Goal: Transaction & Acquisition: Obtain resource

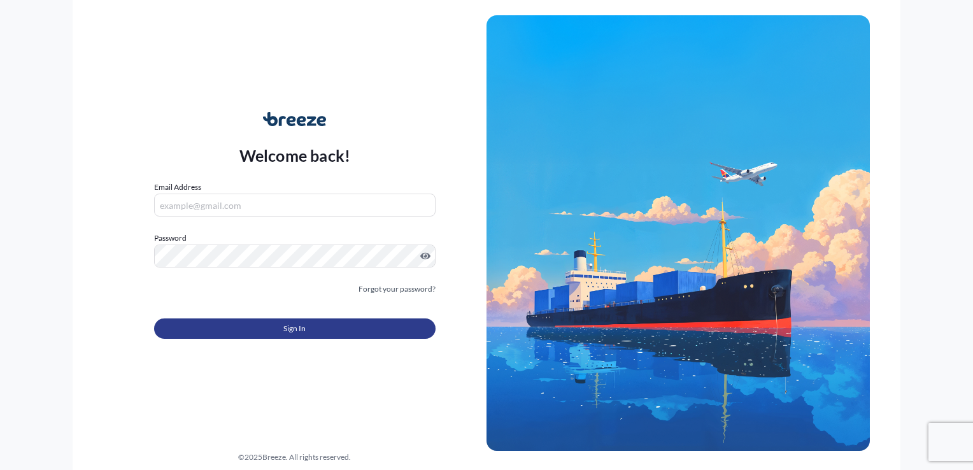
type input "[PERSON_NAME][EMAIL_ADDRESS][DOMAIN_NAME]"
click at [220, 334] on button "Sign In" at bounding box center [294, 328] width 281 height 20
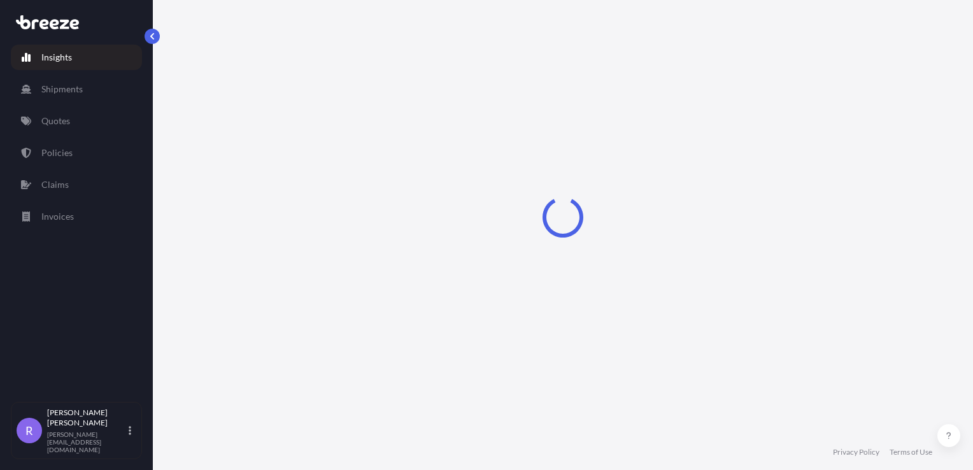
select select "2025"
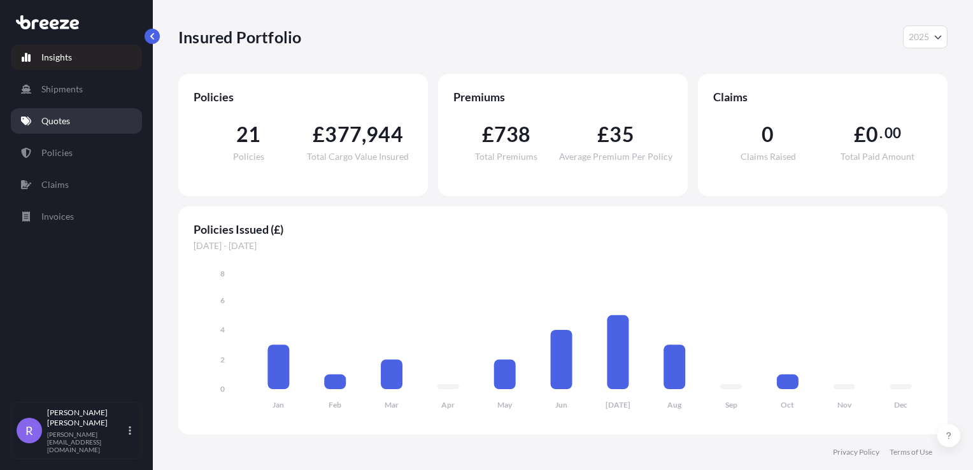
click at [79, 130] on link "Quotes" at bounding box center [76, 120] width 131 height 25
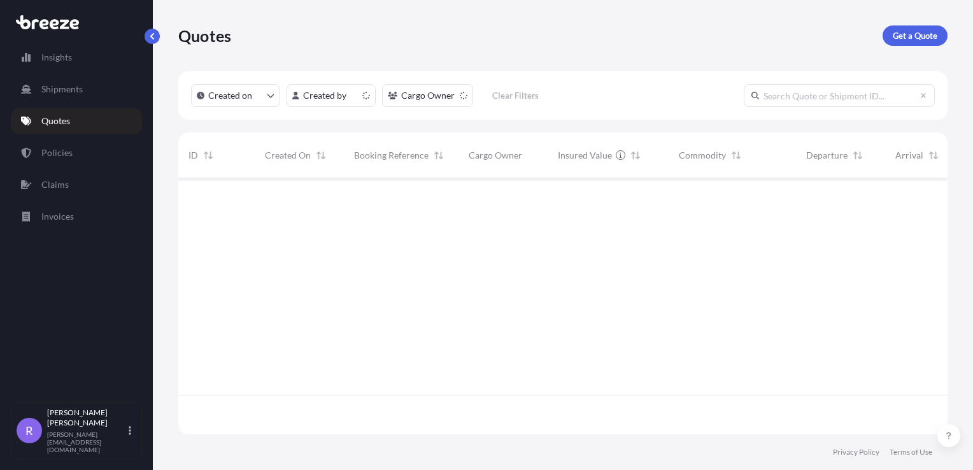
scroll to position [253, 759]
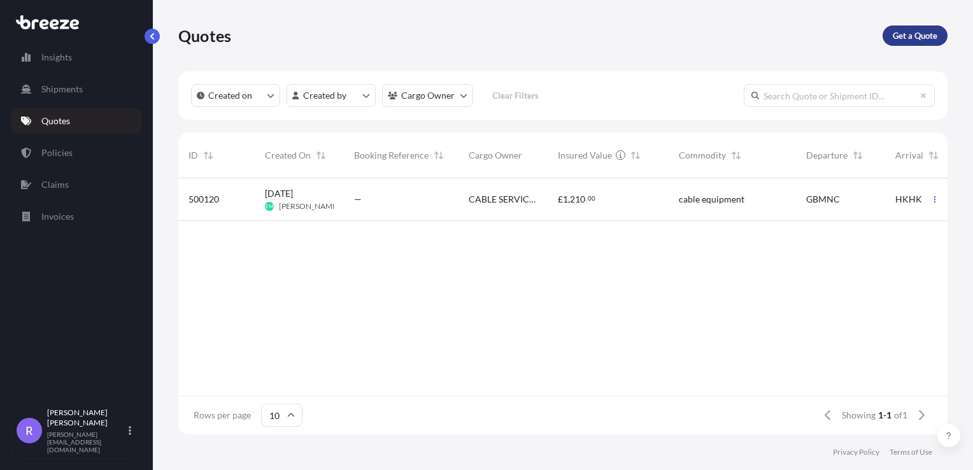
click at [930, 42] on link "Get a Quote" at bounding box center [914, 35] width 65 height 20
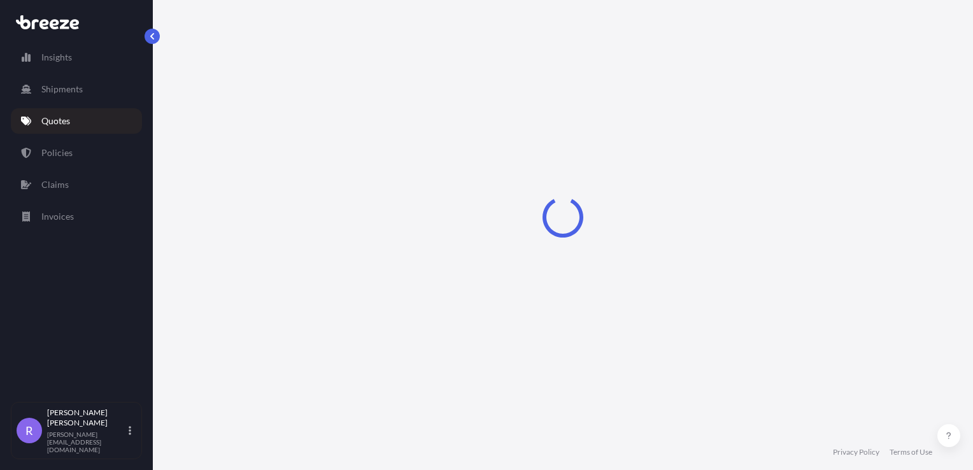
select select "Road"
select select "Sea"
select select "1"
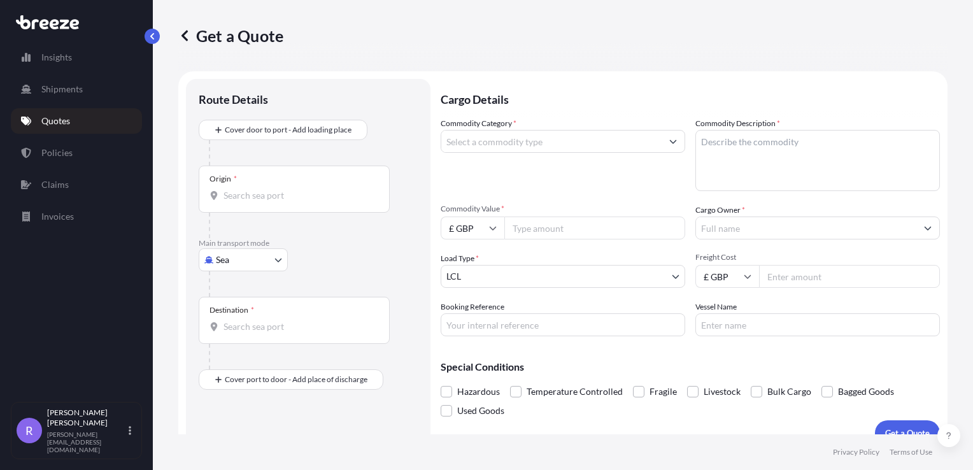
scroll to position [18, 0]
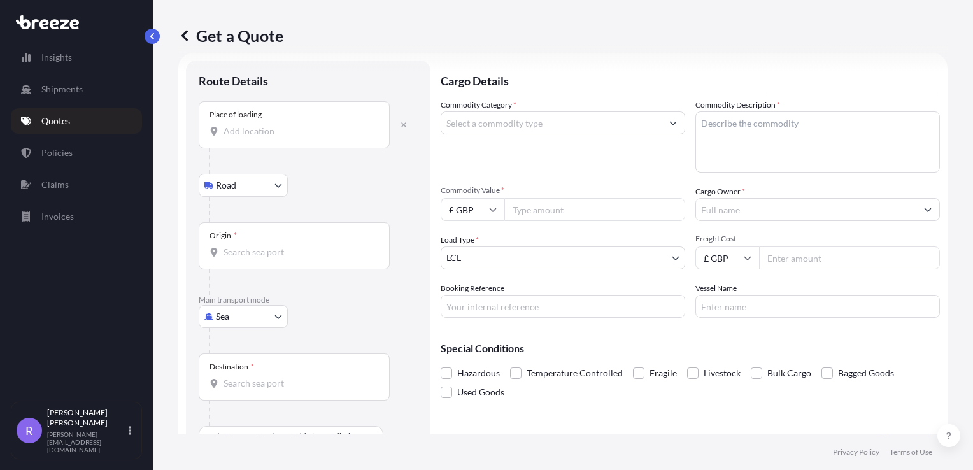
click at [253, 134] on input "Place of loading" at bounding box center [298, 131] width 150 height 13
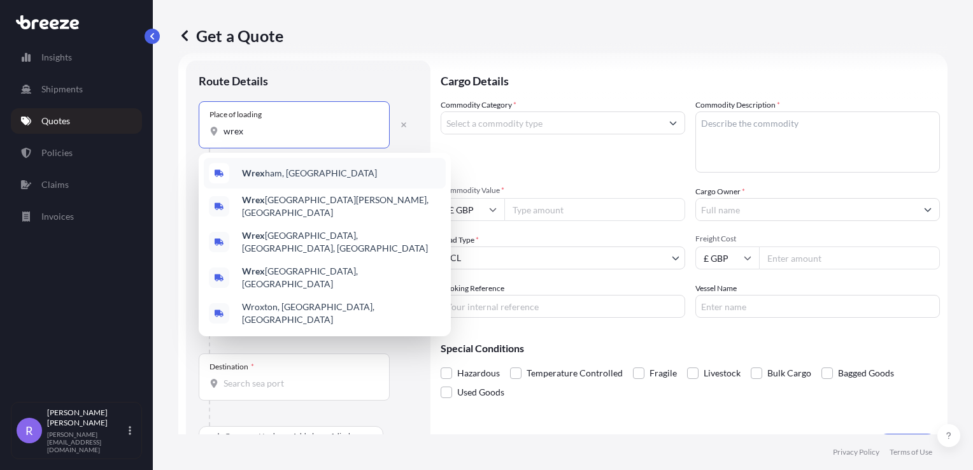
click at [308, 187] on div "Wrex ham, [GEOGRAPHIC_DATA]" at bounding box center [325, 173] width 242 height 31
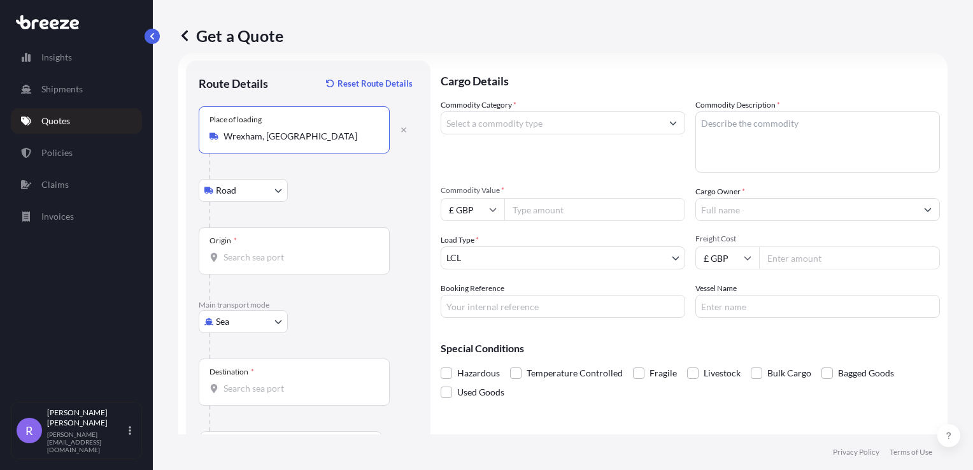
type input "Wrexham, [GEOGRAPHIC_DATA]"
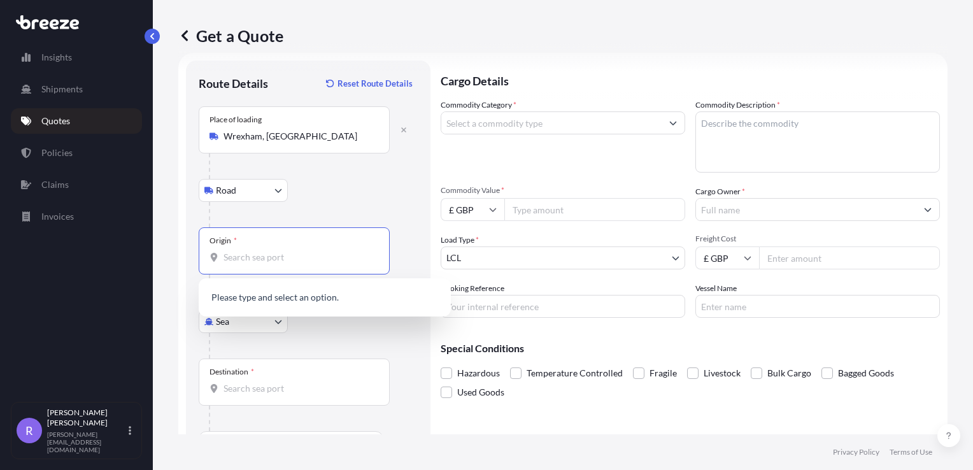
click at [242, 256] on input "Origin *" at bounding box center [298, 257] width 150 height 13
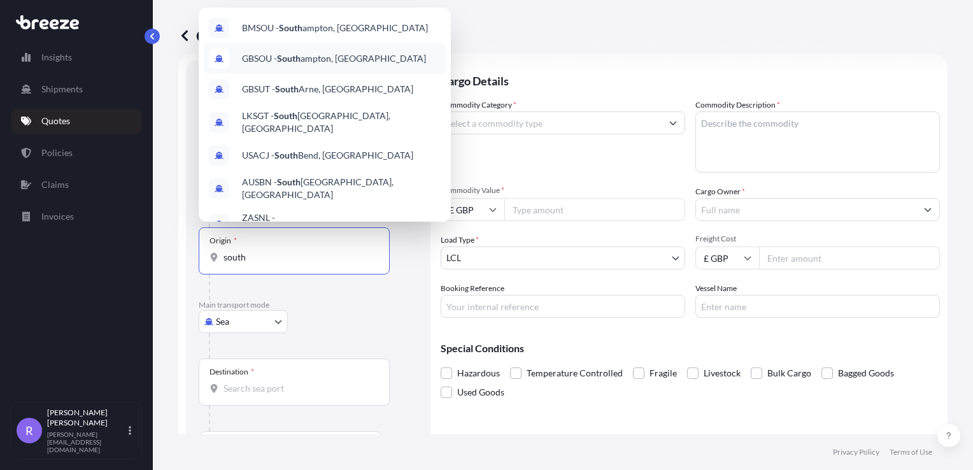
click at [364, 69] on div "GBSOU - [GEOGRAPHIC_DATA], [GEOGRAPHIC_DATA]" at bounding box center [325, 58] width 242 height 31
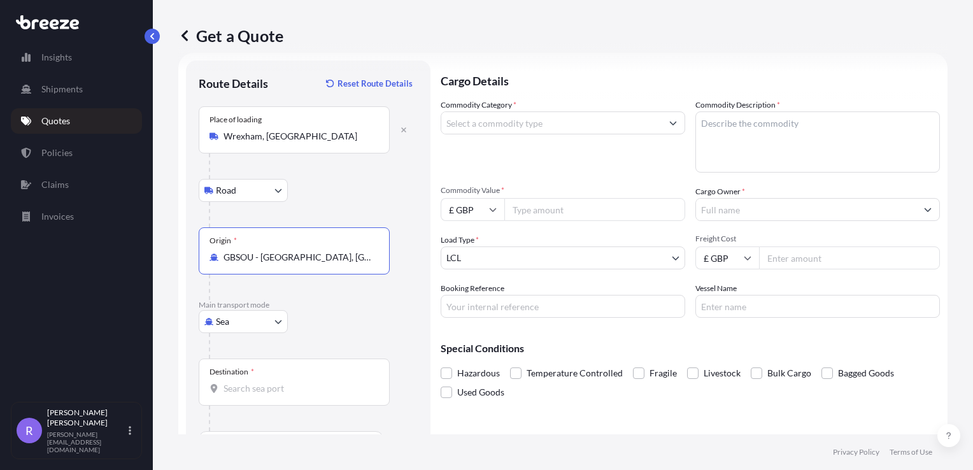
type input "GBSOU - [GEOGRAPHIC_DATA], [GEOGRAPHIC_DATA]"
click at [249, 393] on div "Destination *" at bounding box center [294, 381] width 191 height 47
click at [249, 393] on input "Destination *" at bounding box center [298, 388] width 150 height 13
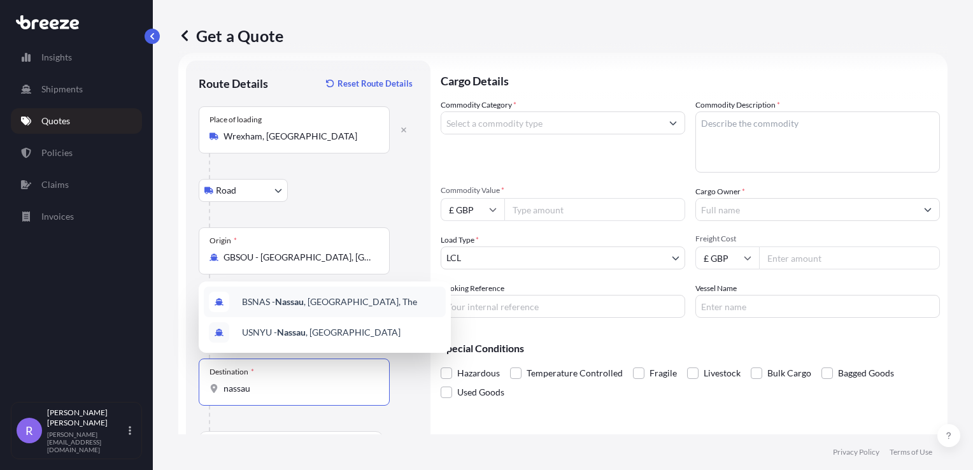
click at [333, 304] on span "BSNAS - [GEOGRAPHIC_DATA] , [GEOGRAPHIC_DATA], The" at bounding box center [329, 301] width 175 height 13
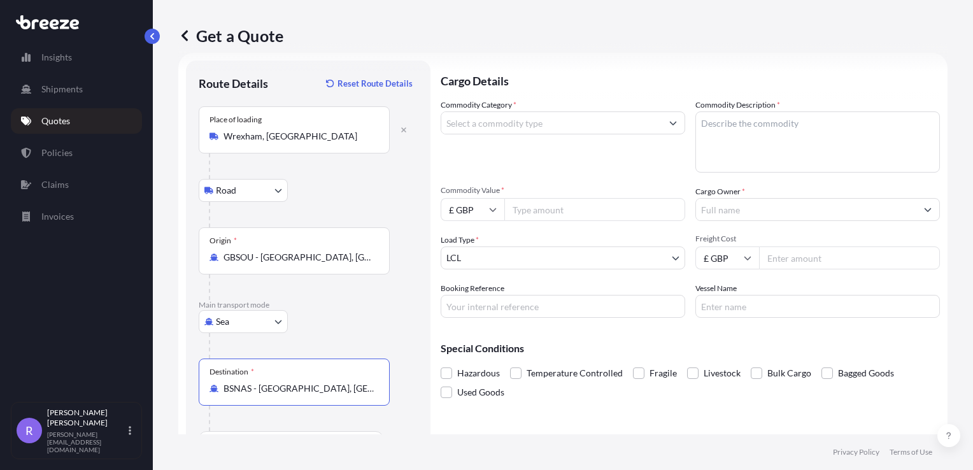
scroll to position [0, 0]
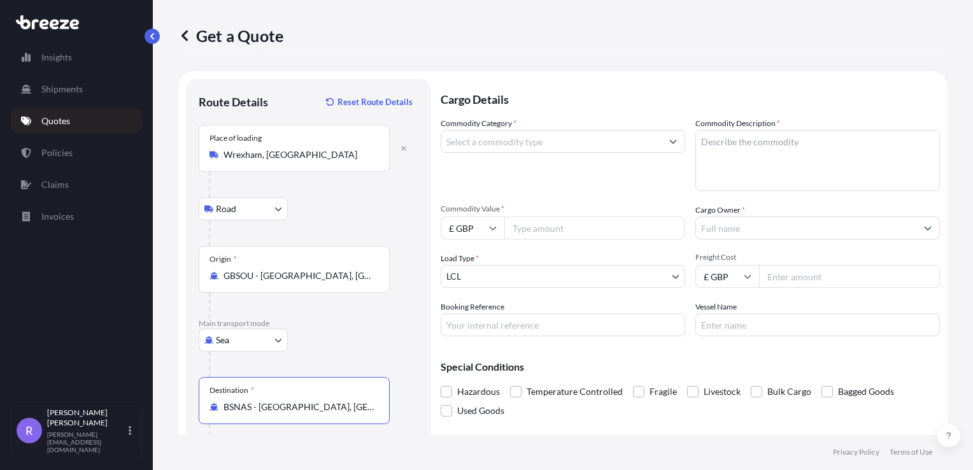
type input "BSNAS - [GEOGRAPHIC_DATA], [GEOGRAPHIC_DATA], The"
click at [486, 152] on input "Commodity Category *" at bounding box center [551, 141] width 220 height 23
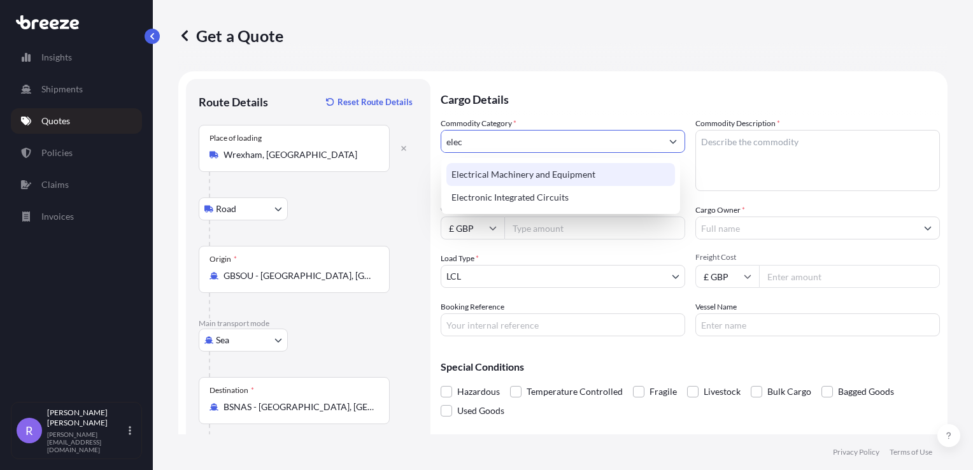
click at [532, 167] on div "Electrical Machinery and Equipment" at bounding box center [560, 174] width 229 height 23
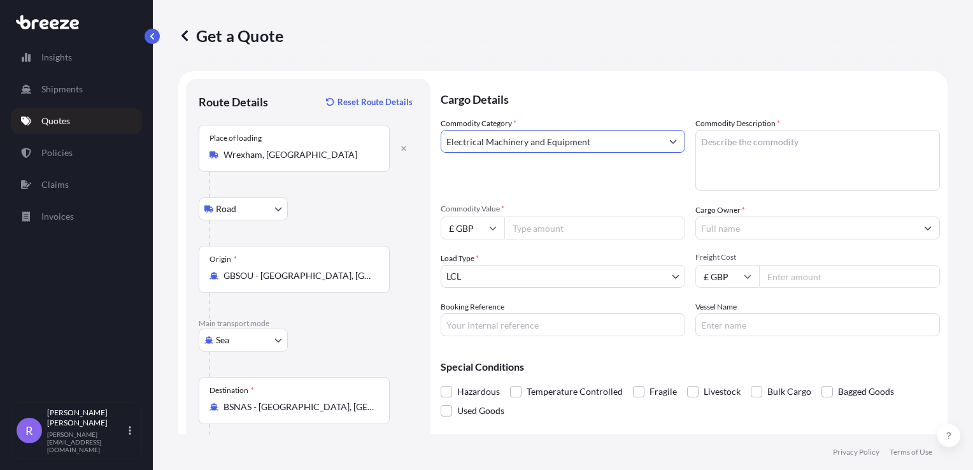
type input "Electrical Machinery and Equipment"
click at [739, 149] on textarea "Commodity Description *" at bounding box center [817, 160] width 244 height 61
type textarea "cable accessories"
click at [661, 159] on div "Commodity Category * Electrical Machinery and Equipment" at bounding box center [563, 154] width 244 height 74
click at [528, 227] on input "Commodity Value *" at bounding box center [594, 227] width 181 height 23
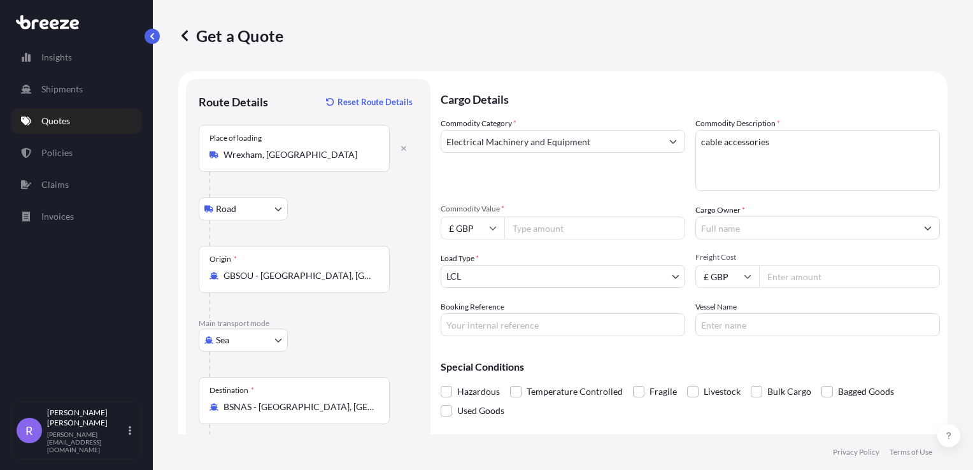
type input "1"
type input "8124.00"
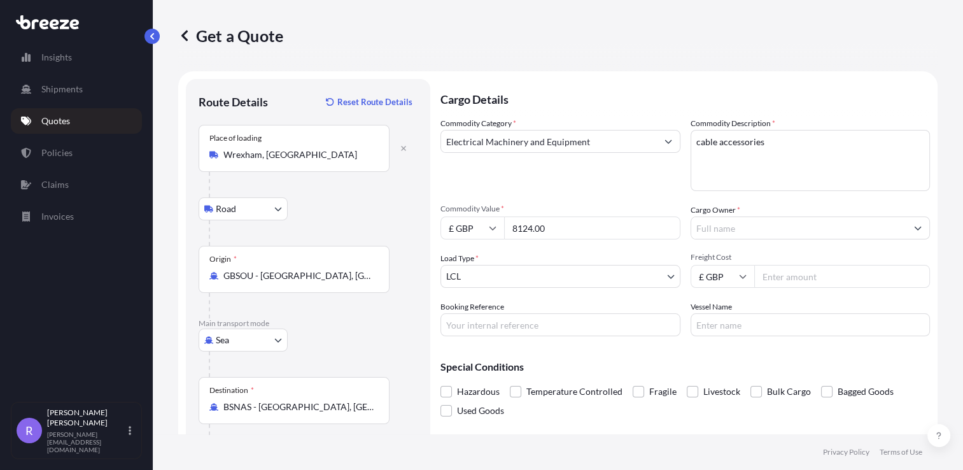
click at [795, 223] on input "Cargo Owner *" at bounding box center [799, 227] width 216 height 23
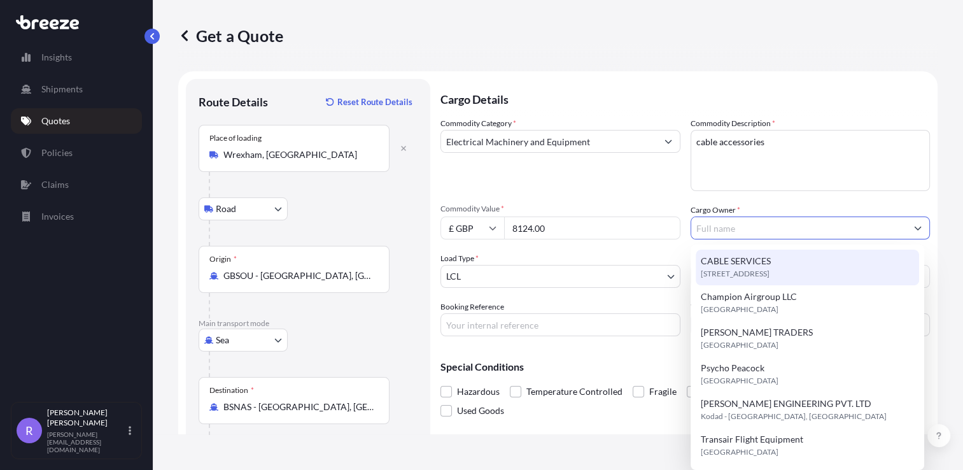
click at [783, 266] on div "CABLE SERVICES [STREET_ADDRESS]" at bounding box center [807, 268] width 223 height 36
type input "CABLE SERVICES"
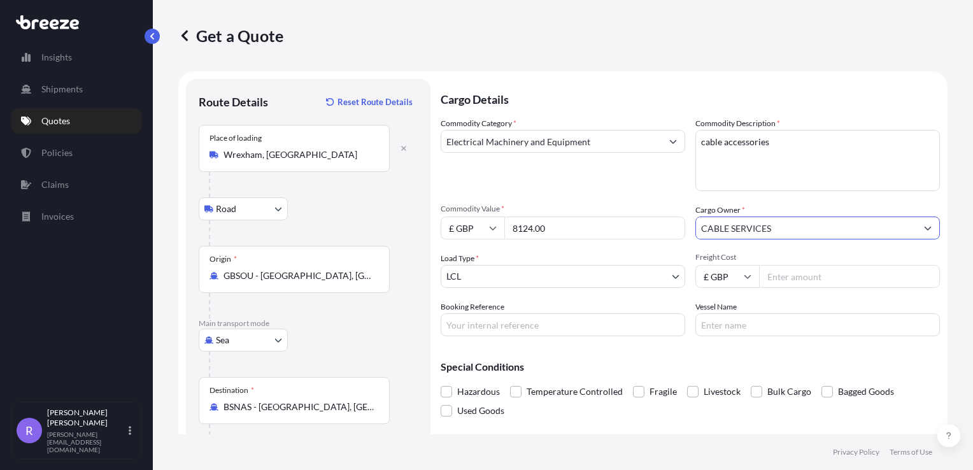
click at [782, 277] on input "Freight Cost" at bounding box center [849, 276] width 181 height 23
type input "565.00"
click at [875, 457] on button "Get a Quote" at bounding box center [907, 469] width 65 height 25
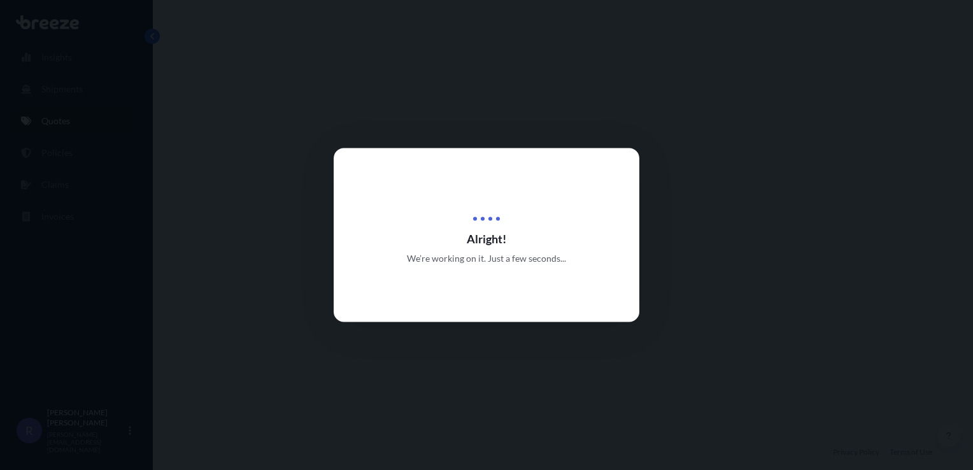
select select "Road"
select select "Sea"
select select "1"
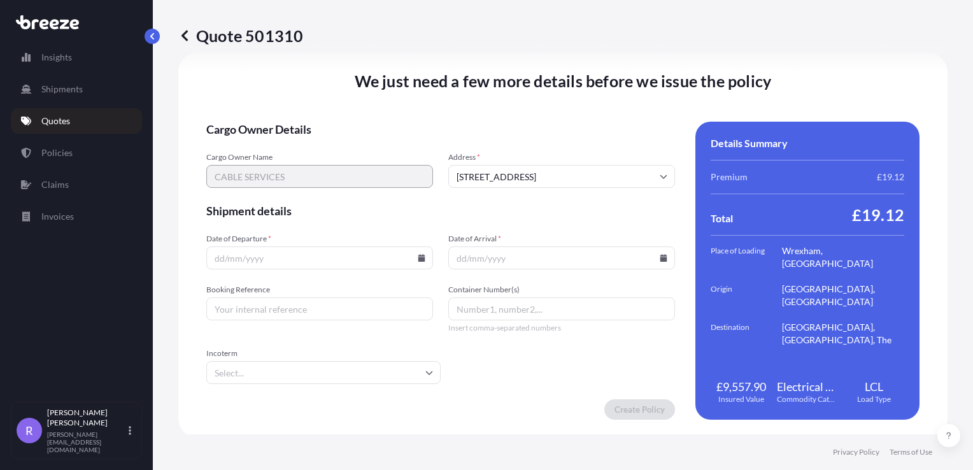
scroll to position [1650, 0]
click at [419, 258] on icon at bounding box center [421, 257] width 7 height 8
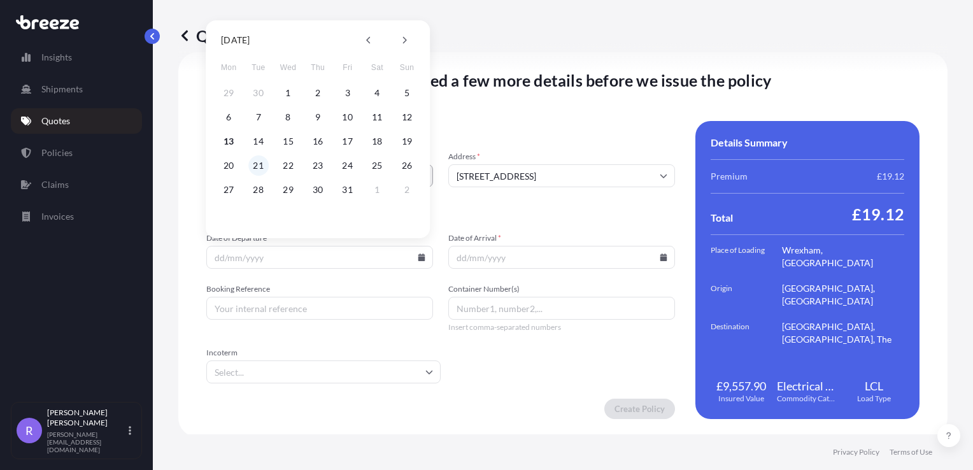
click at [264, 166] on button "21" at bounding box center [258, 165] width 20 height 20
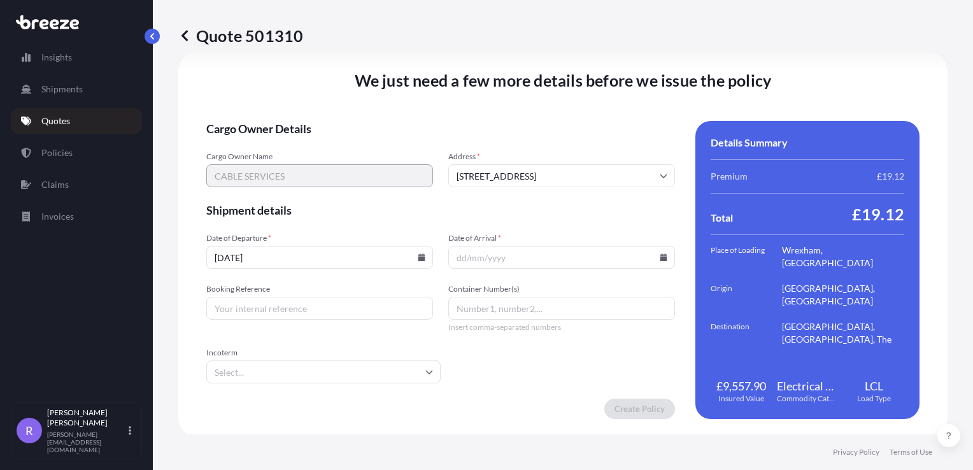
click at [660, 256] on icon at bounding box center [663, 257] width 7 height 8
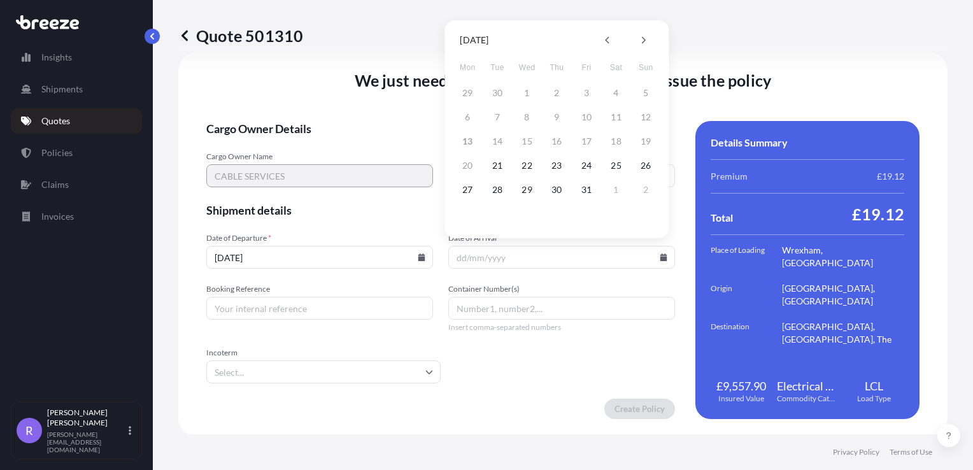
click at [420, 253] on icon at bounding box center [422, 257] width 8 height 8
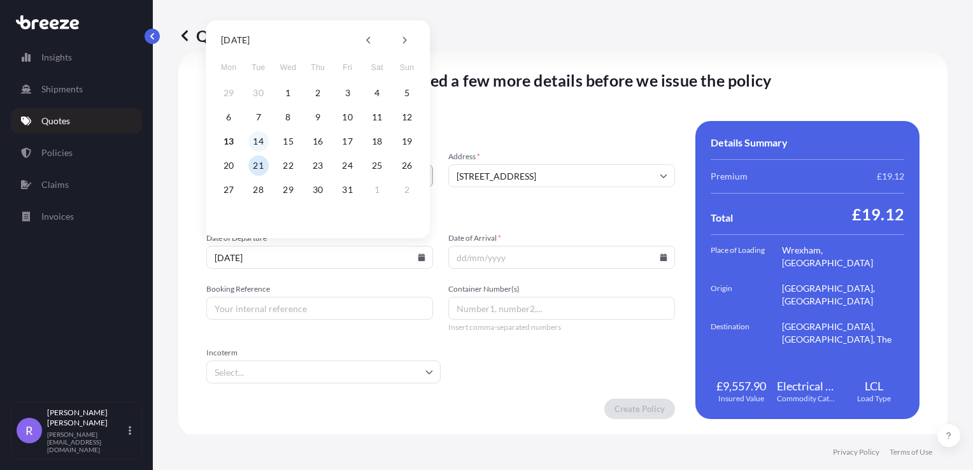
click at [251, 141] on button "14" at bounding box center [258, 141] width 20 height 20
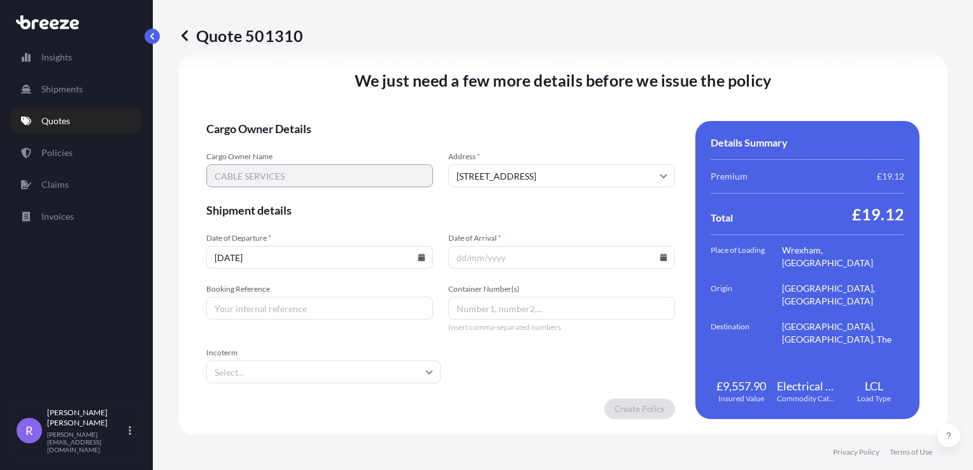
type input "[DATE]"
click at [660, 253] on icon at bounding box center [664, 257] width 8 height 8
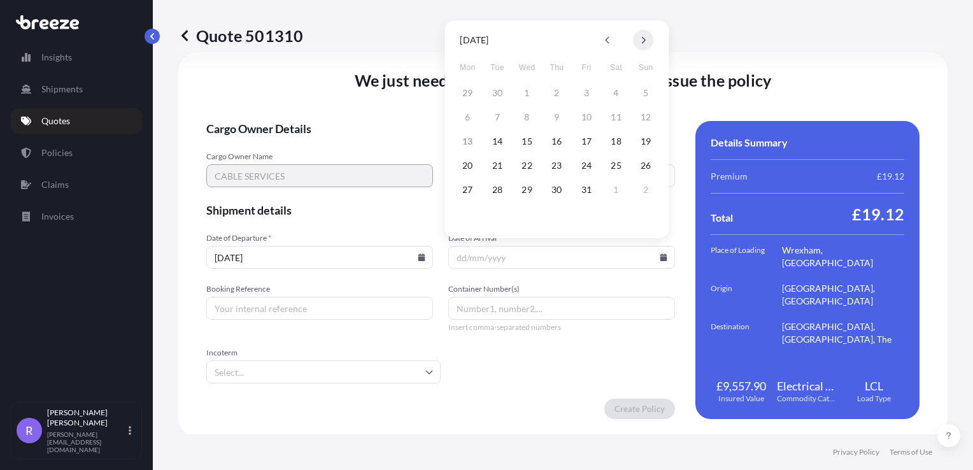
click at [639, 43] on button at bounding box center [643, 40] width 20 height 20
click at [584, 167] on button "21" at bounding box center [586, 165] width 20 height 20
type input "[DATE]"
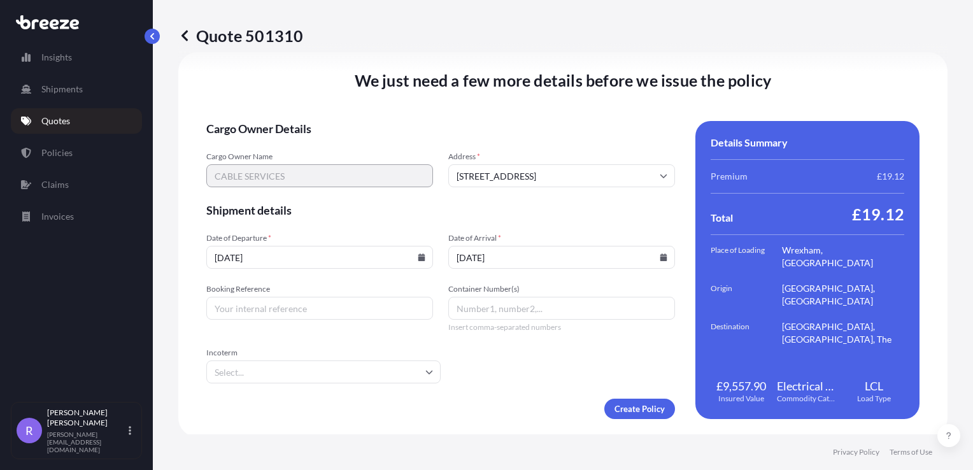
click at [311, 304] on input "Booking Reference" at bounding box center [319, 308] width 227 height 23
type input "exp69505"
click at [489, 358] on form "Cargo Owner Details Cargo Owner Name CABLE SERVICES Address * [GEOGRAPHIC_DATA]…" at bounding box center [440, 270] width 469 height 298
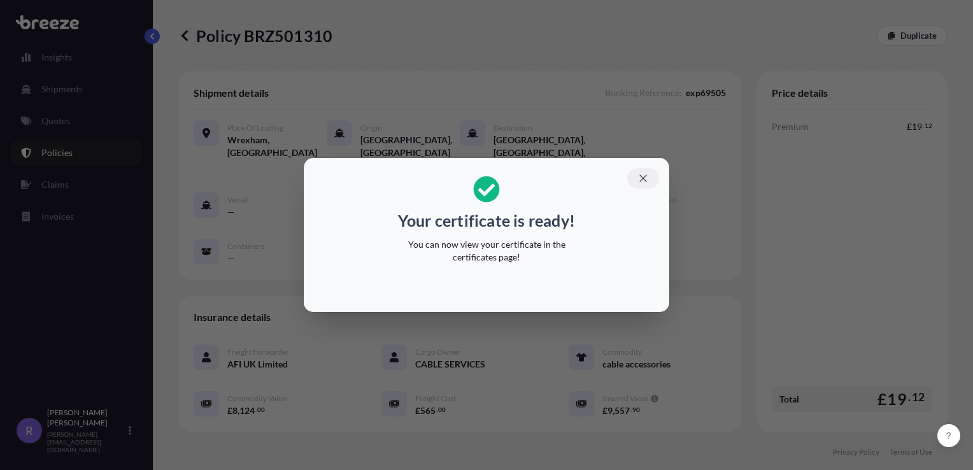
click at [643, 177] on icon "button" at bounding box center [642, 178] width 11 height 11
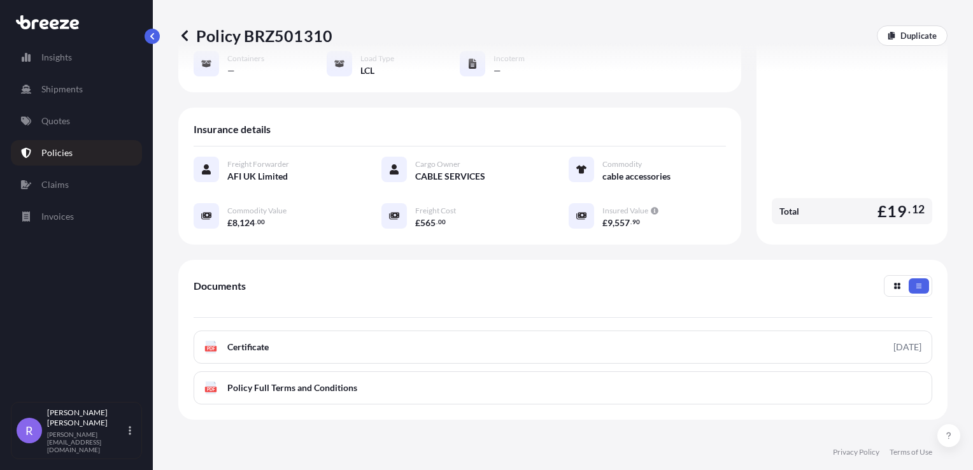
scroll to position [191, 0]
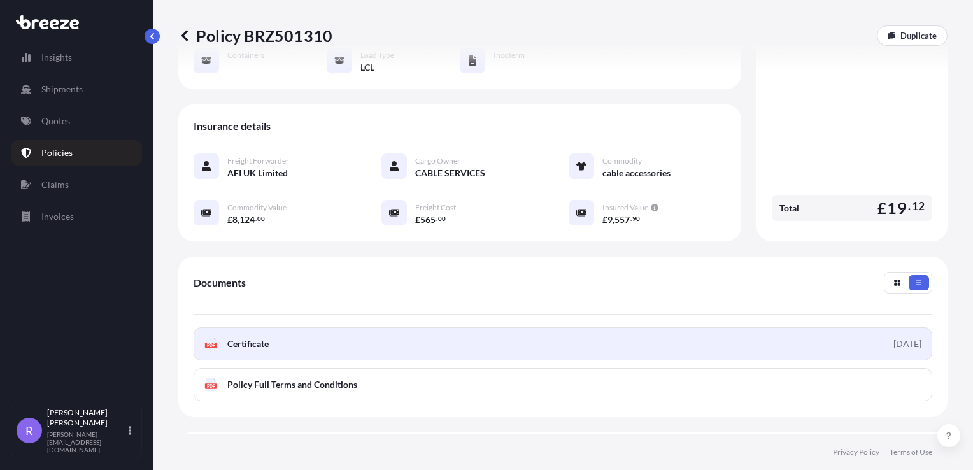
click at [260, 337] on span "Certificate" at bounding box center [247, 343] width 41 height 13
